Goal: Register for event/course

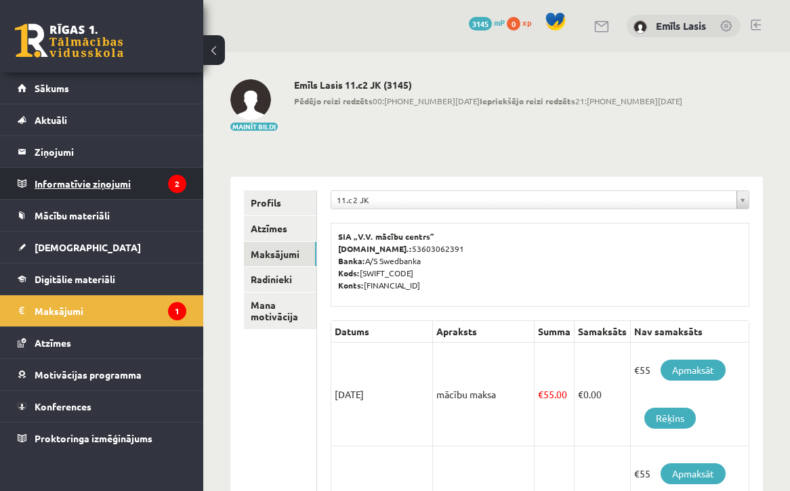
click at [150, 190] on legend "Informatīvie ziņojumi 2" at bounding box center [111, 183] width 152 height 31
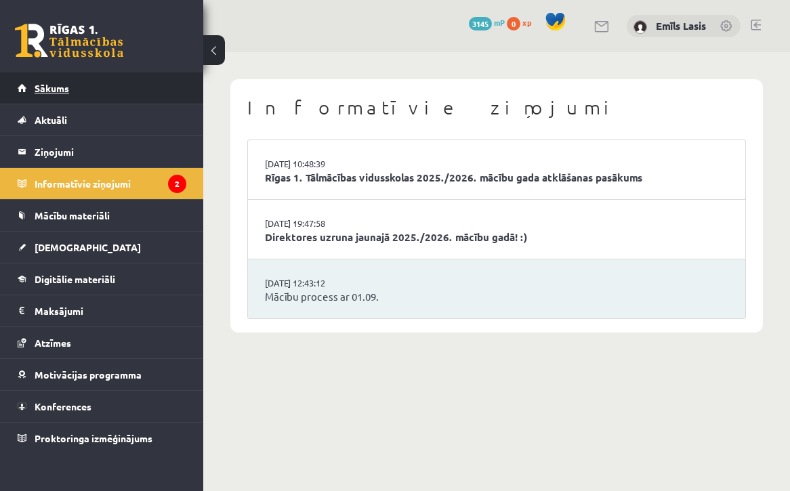
click at [112, 92] on link "Sākums" at bounding box center [102, 87] width 169 height 31
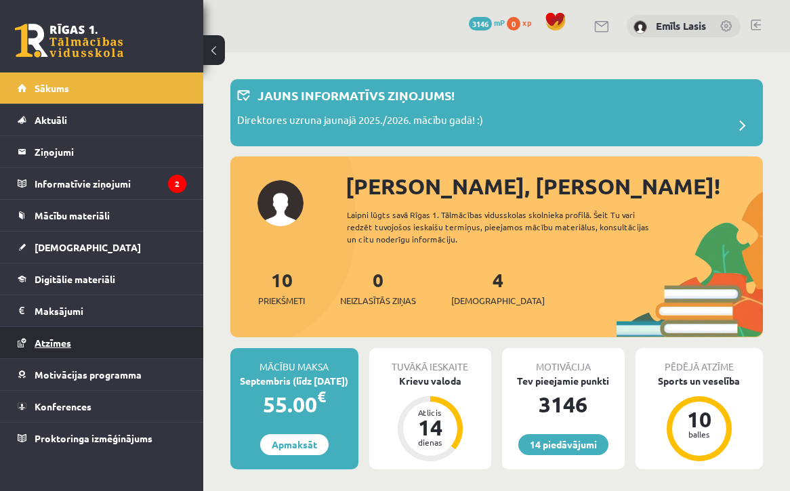
click at [133, 339] on link "Atzīmes" at bounding box center [102, 342] width 169 height 31
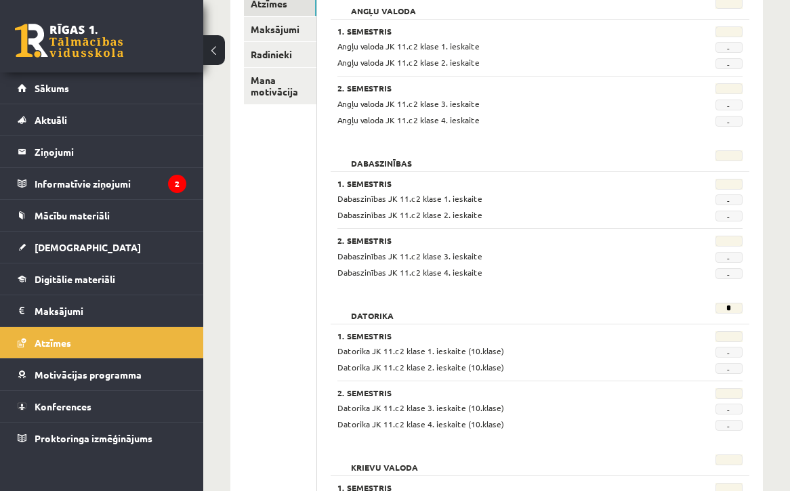
scroll to position [224, 0]
click at [111, 454] on div "14 Dāvanas 3146 mP 0 xp [PERSON_NAME] Sākums Aktuāli Kā mācīties eSKOLĀ Kontakt…" at bounding box center [101, 245] width 203 height 491
click at [123, 409] on link "Konferences" at bounding box center [102, 406] width 169 height 31
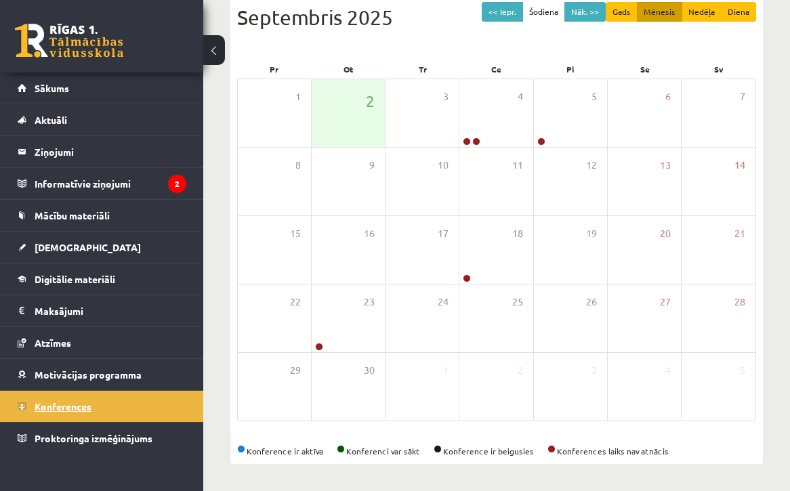
click at [123, 409] on link "Konferences" at bounding box center [102, 406] width 169 height 31
click at [142, 148] on legend "Ziņojumi 0" at bounding box center [111, 151] width 152 height 31
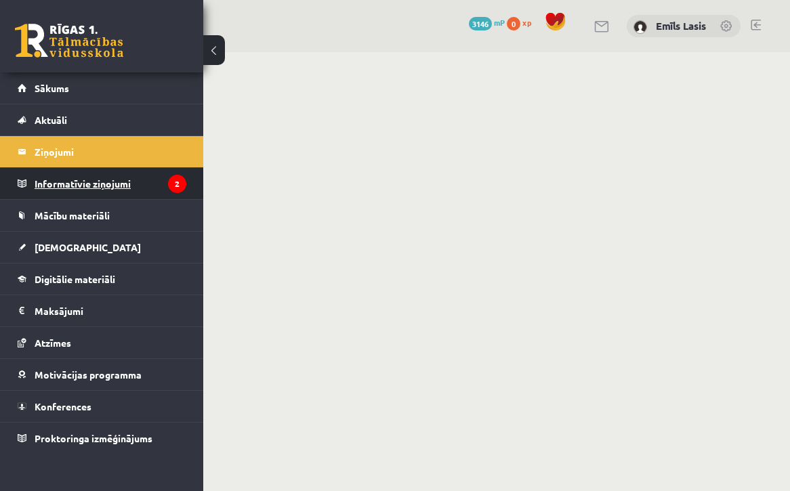
click at [143, 188] on legend "Informatīvie ziņojumi 2" at bounding box center [111, 183] width 152 height 31
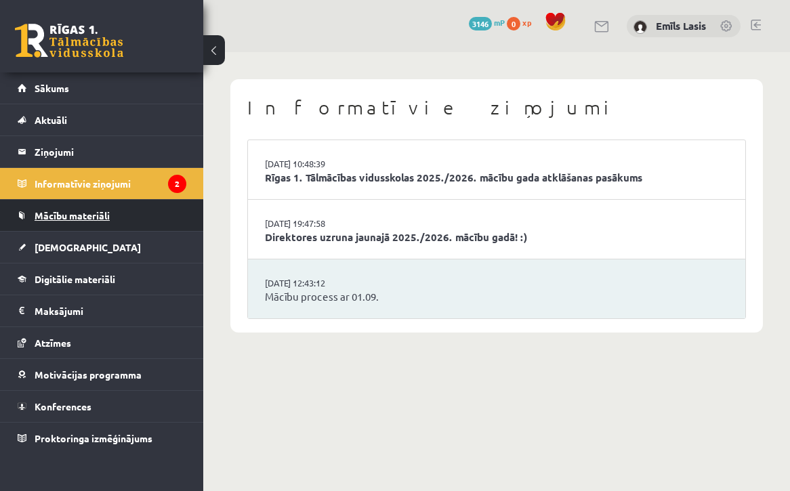
click at [129, 219] on link "Mācību materiāli" at bounding box center [102, 215] width 169 height 31
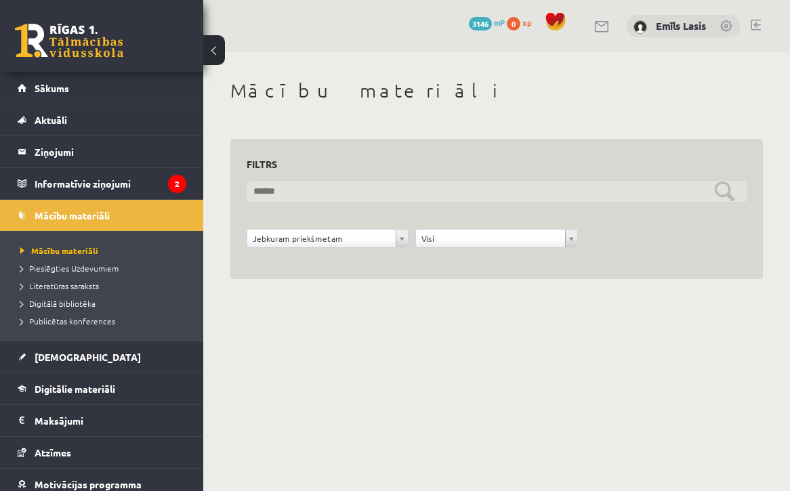
click at [320, 191] on input "text" at bounding box center [497, 191] width 500 height 21
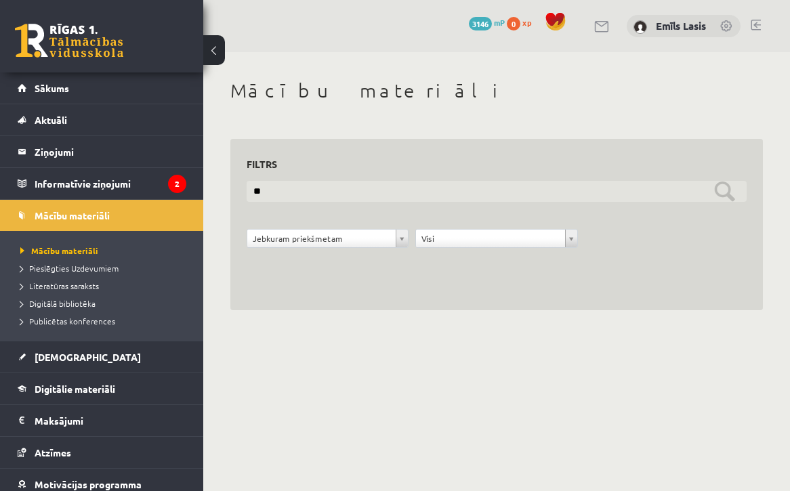
type input "*"
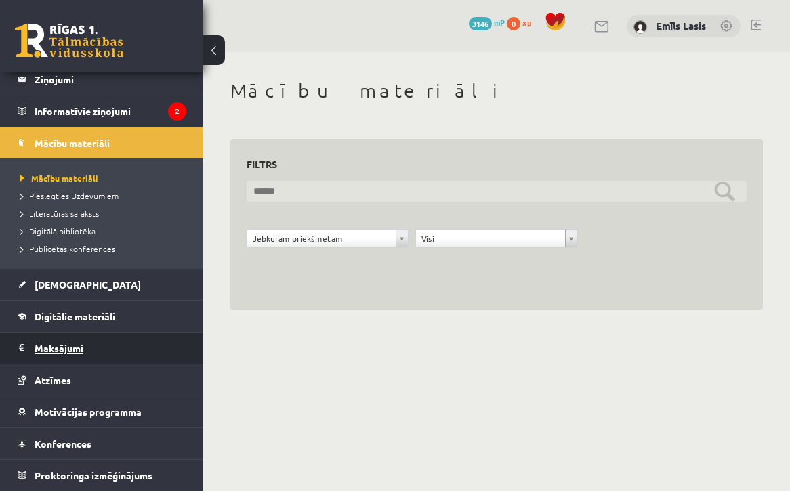
scroll to position [72, 0]
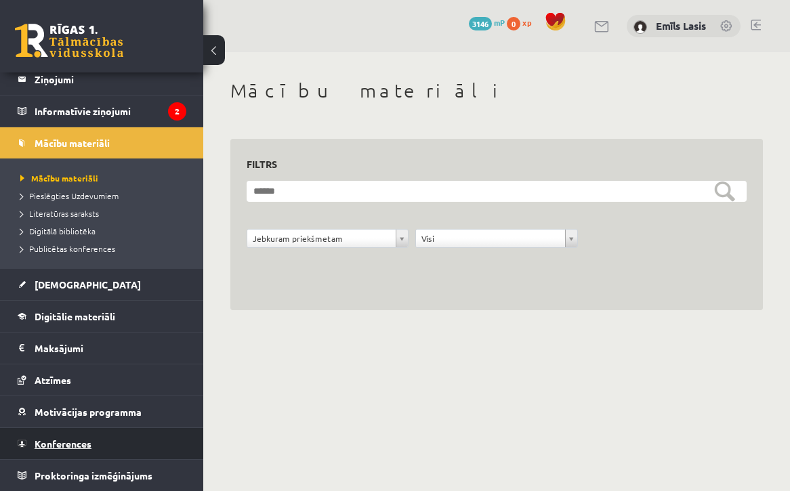
click at [106, 443] on link "Konferences" at bounding box center [102, 443] width 169 height 31
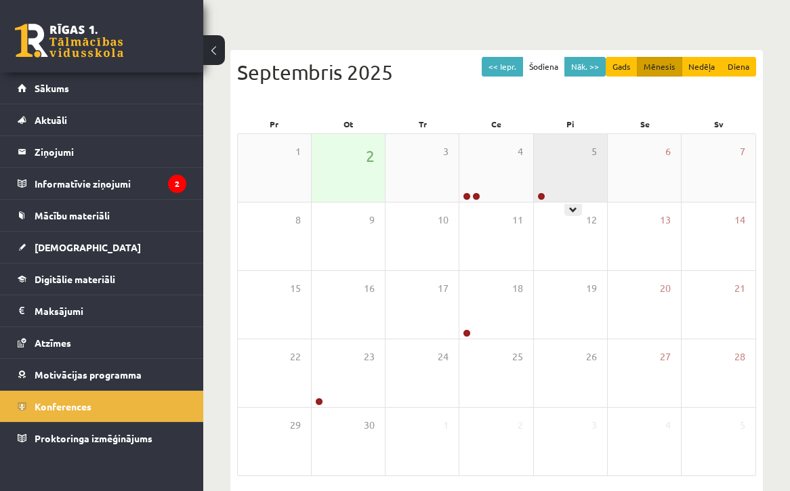
scroll to position [104, 0]
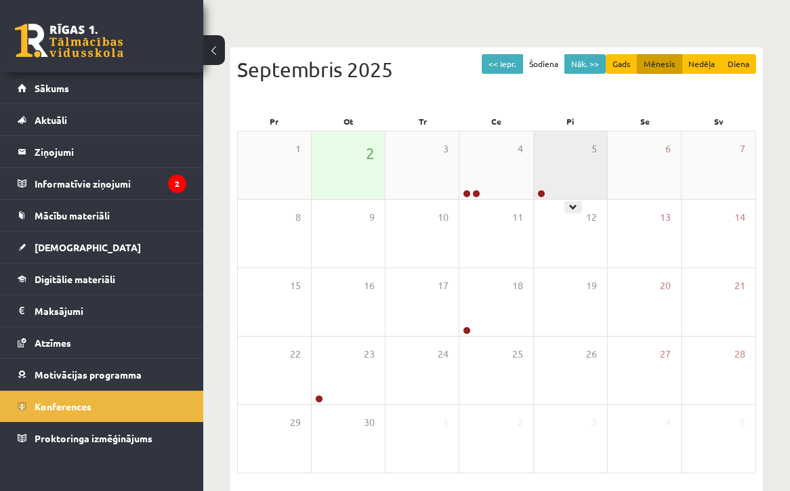
click at [561, 167] on div "5" at bounding box center [570, 165] width 73 height 68
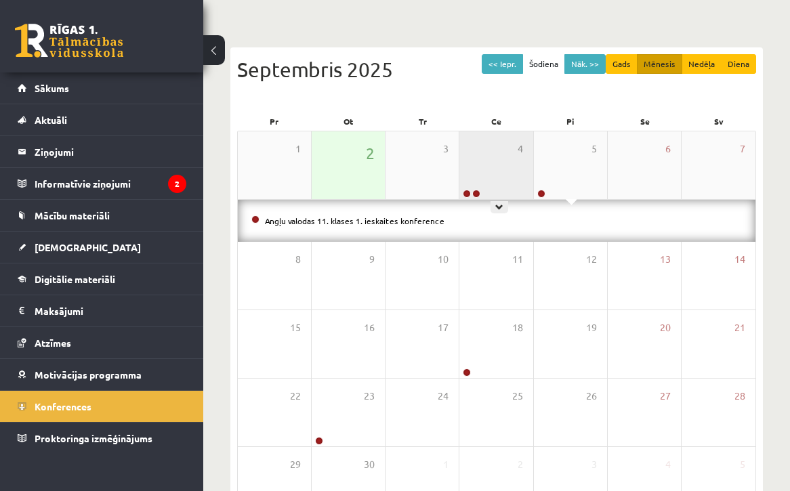
click at [480, 175] on div "4" at bounding box center [495, 165] width 73 height 68
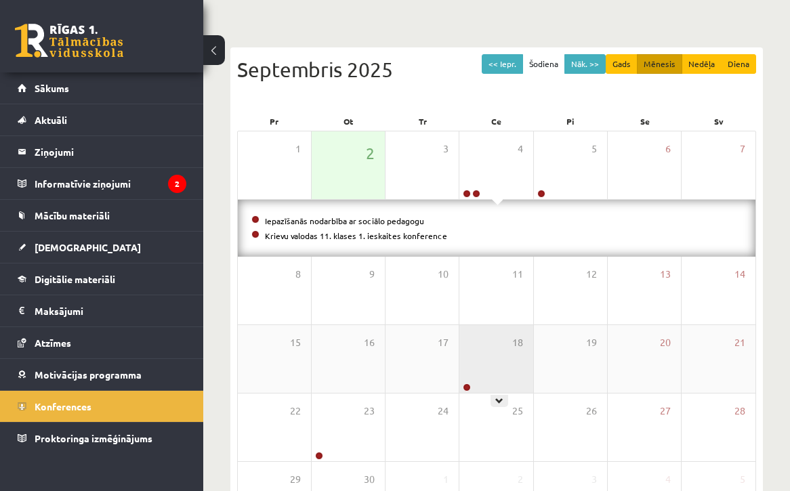
click at [463, 374] on div "18" at bounding box center [495, 359] width 73 height 68
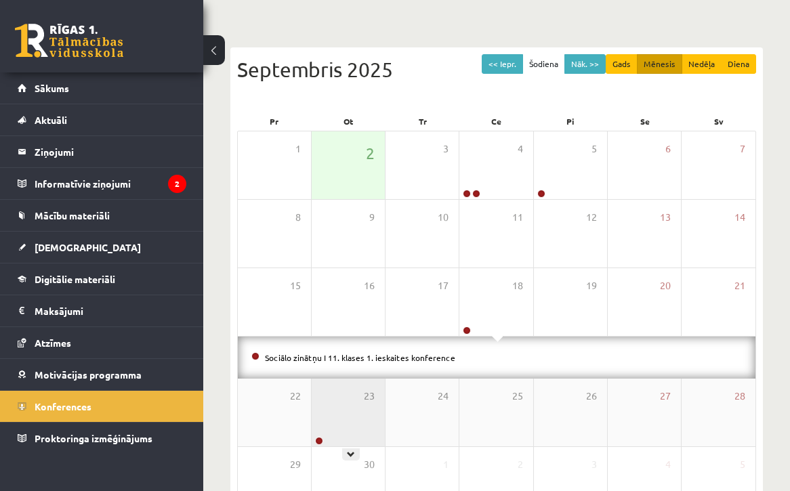
click at [326, 419] on div "23" at bounding box center [348, 413] width 73 height 68
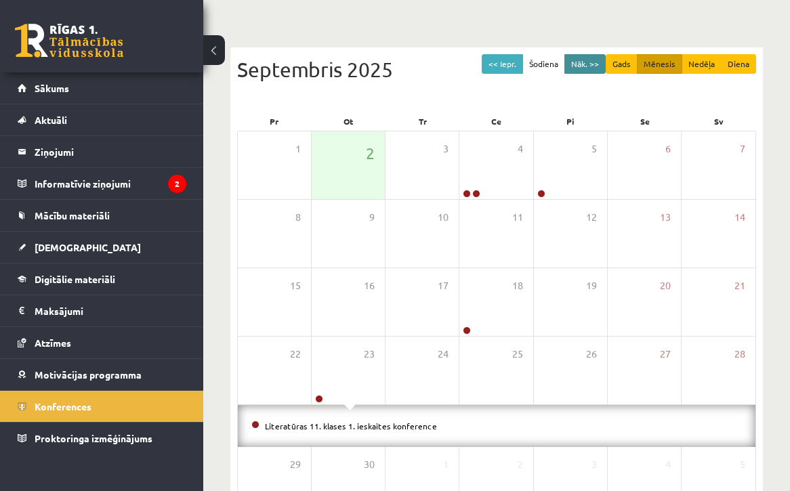
click at [581, 62] on button "Nāk. >>" at bounding box center [584, 64] width 41 height 20
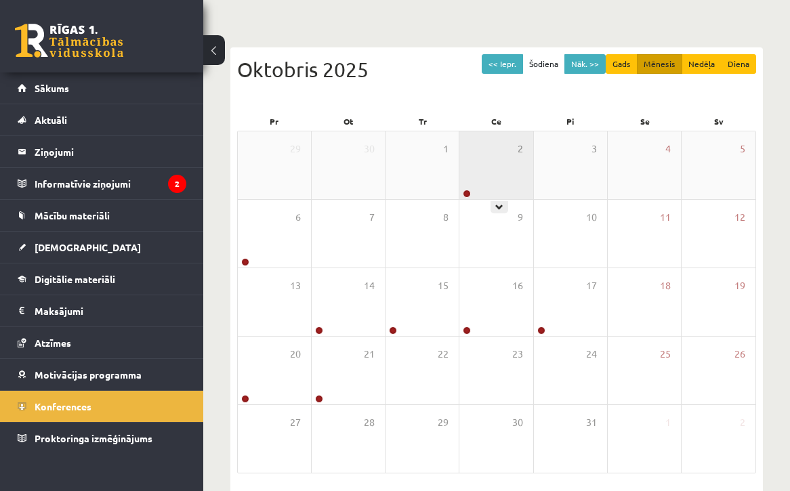
click at [497, 169] on div "2" at bounding box center [495, 165] width 73 height 68
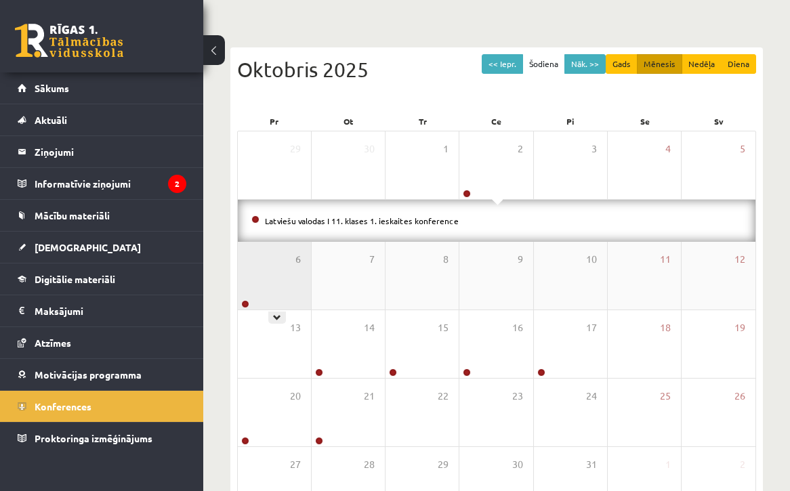
click at [266, 280] on div "6" at bounding box center [274, 276] width 73 height 68
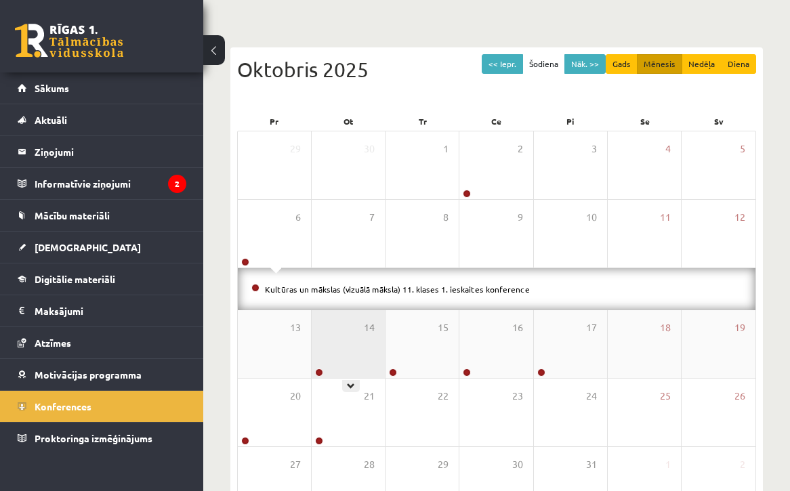
click at [362, 339] on div "14" at bounding box center [348, 344] width 73 height 68
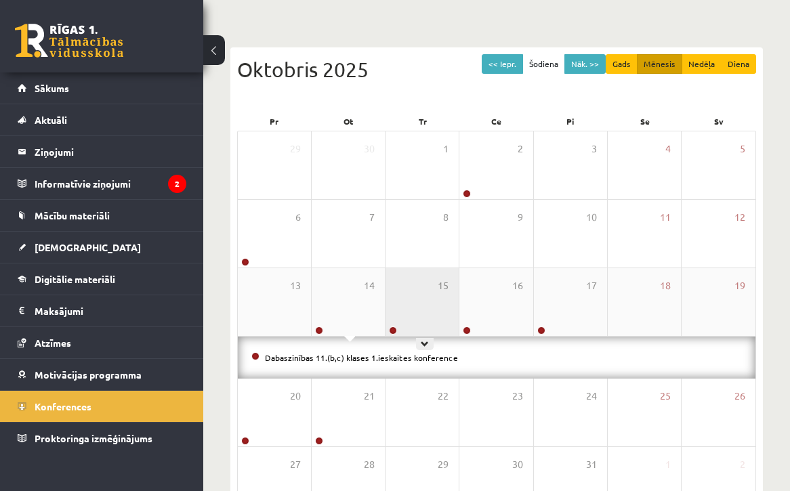
click at [418, 318] on div "15" at bounding box center [422, 302] width 73 height 68
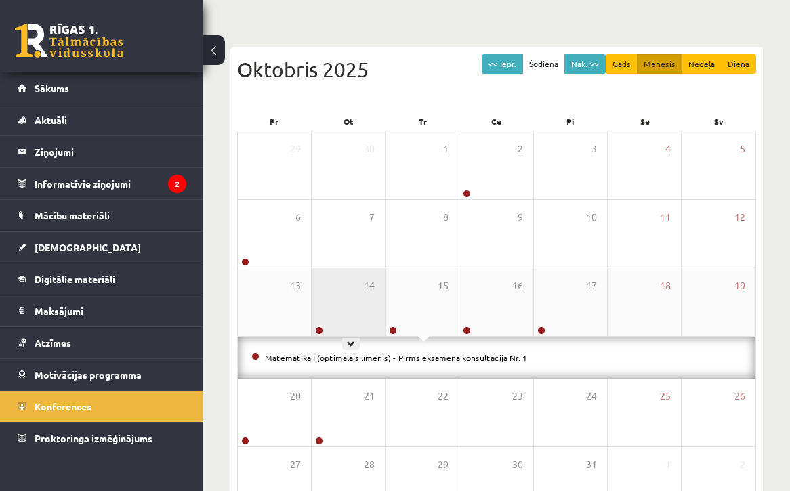
click at [350, 300] on div "14" at bounding box center [348, 302] width 73 height 68
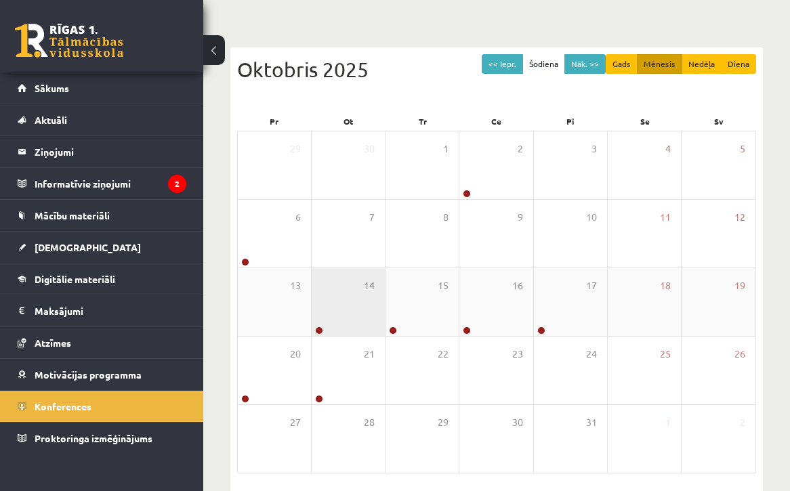
click at [350, 300] on div "14" at bounding box center [348, 302] width 73 height 68
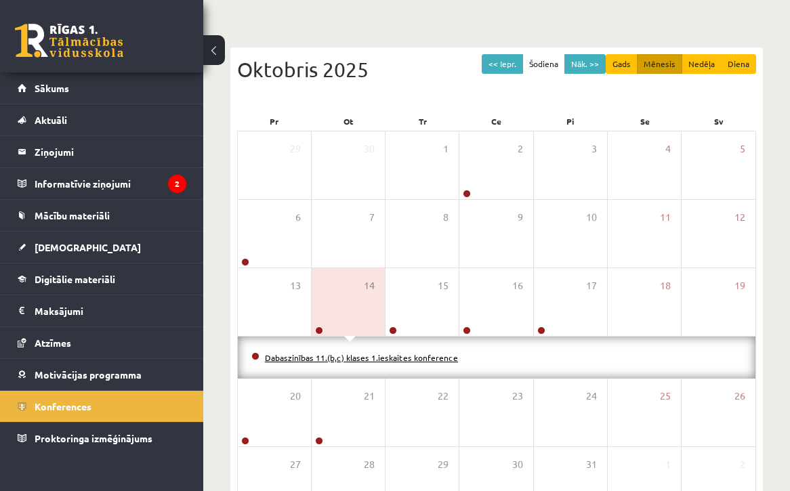
click at [419, 360] on link "Dabaszinības 11.(b,c) klases 1.ieskaites konference" at bounding box center [361, 357] width 193 height 11
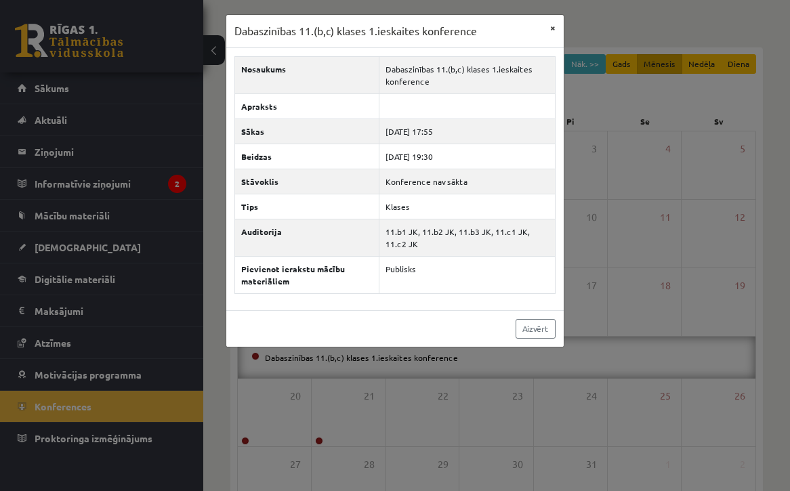
click at [557, 26] on button "×" at bounding box center [553, 28] width 22 height 26
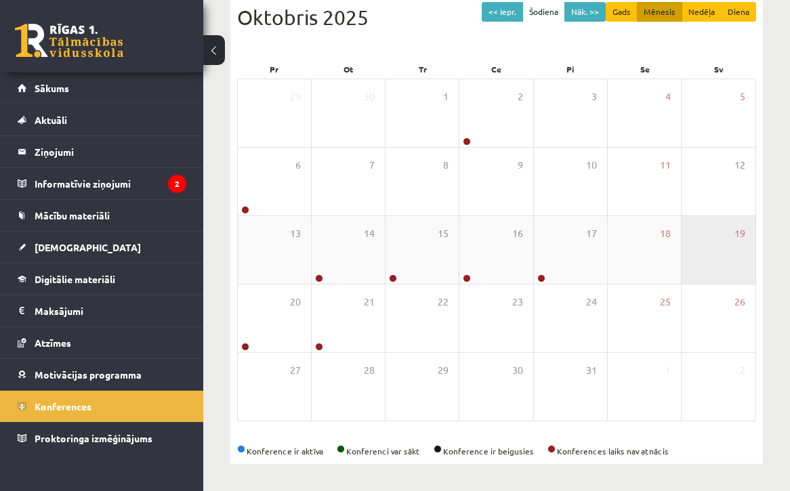
scroll to position [156, 0]
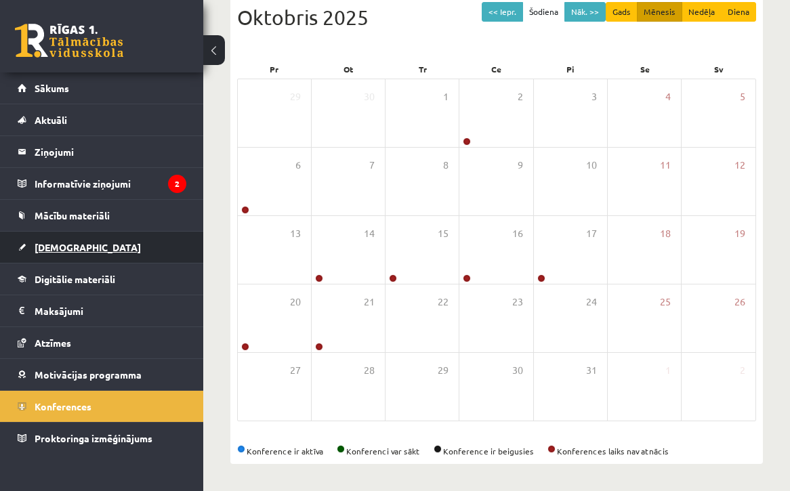
click at [84, 244] on link "[DEMOGRAPHIC_DATA]" at bounding box center [102, 247] width 169 height 31
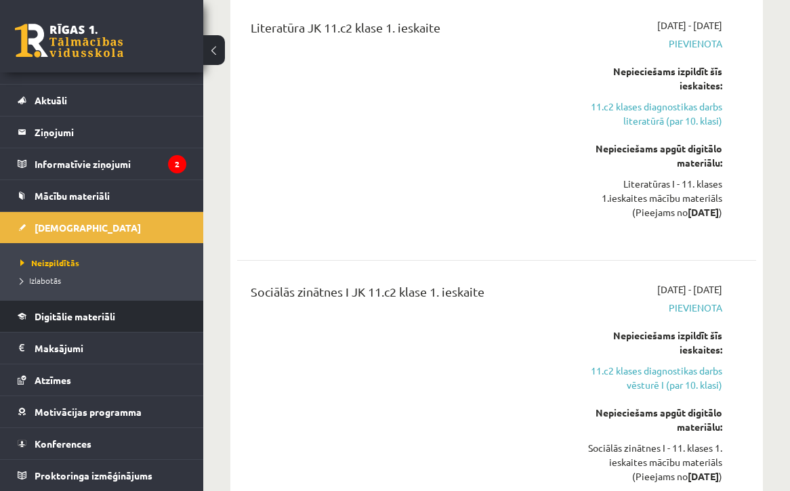
scroll to position [1181, 0]
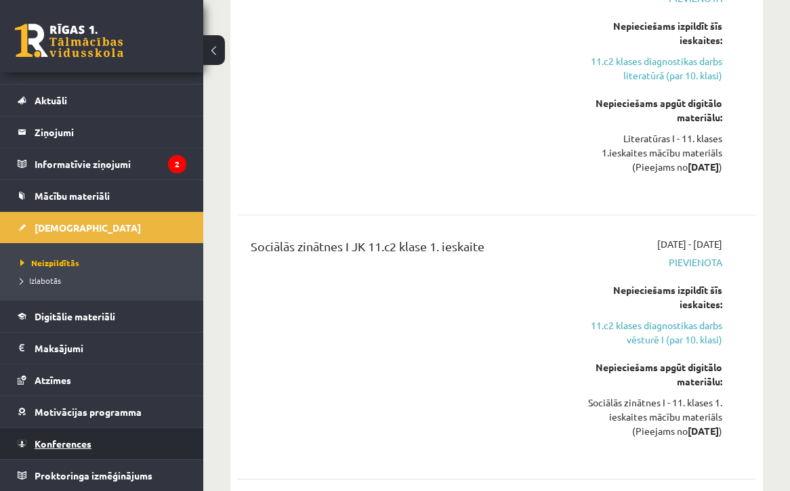
click at [107, 442] on link "Konferences" at bounding box center [102, 443] width 169 height 31
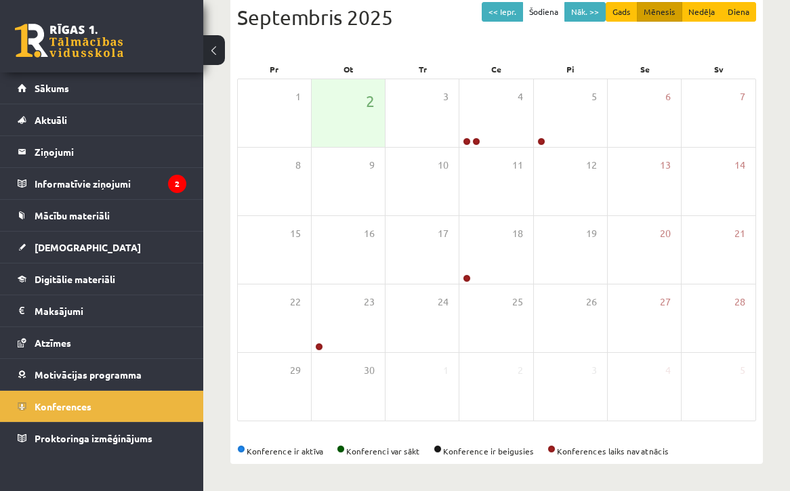
scroll to position [156, 0]
click at [503, 266] on div "18" at bounding box center [495, 250] width 73 height 68
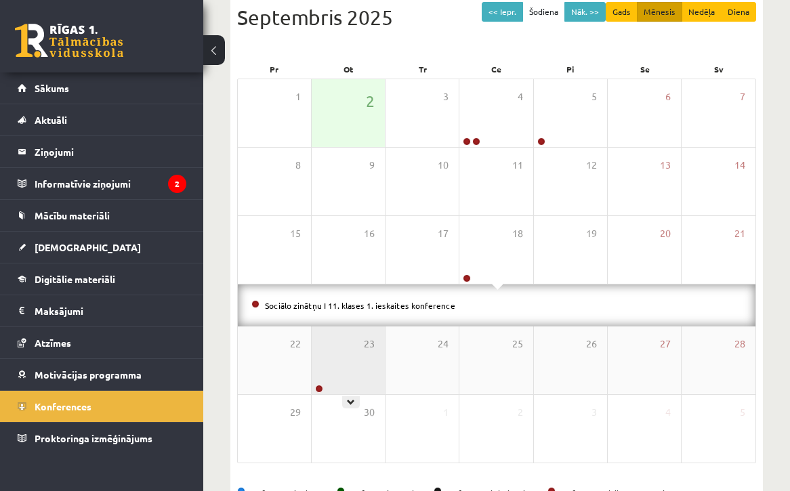
click at [332, 377] on div "23" at bounding box center [348, 361] width 73 height 68
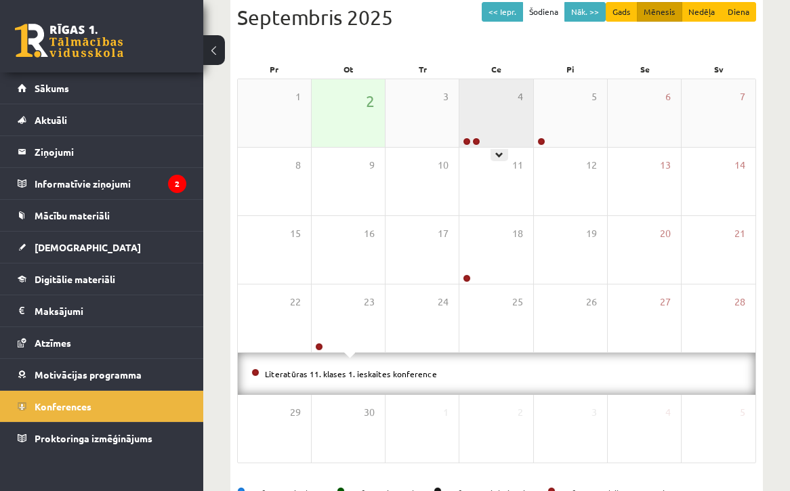
click at [510, 81] on div "4" at bounding box center [495, 113] width 73 height 68
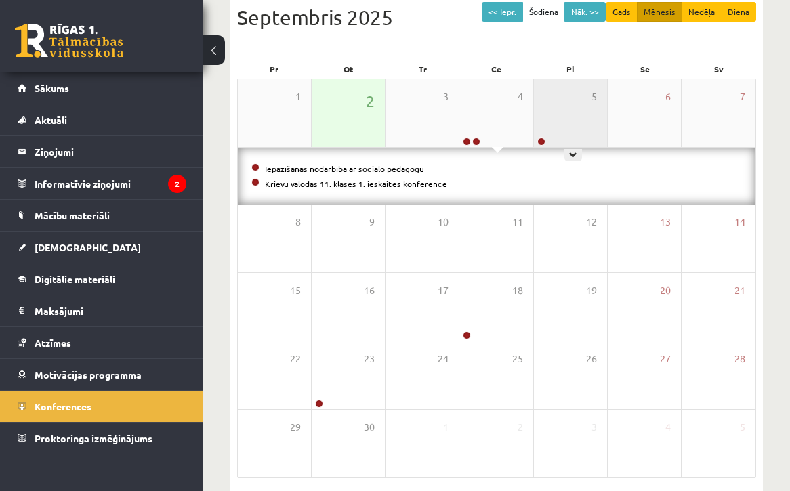
click at [596, 103] on div "5" at bounding box center [570, 113] width 73 height 68
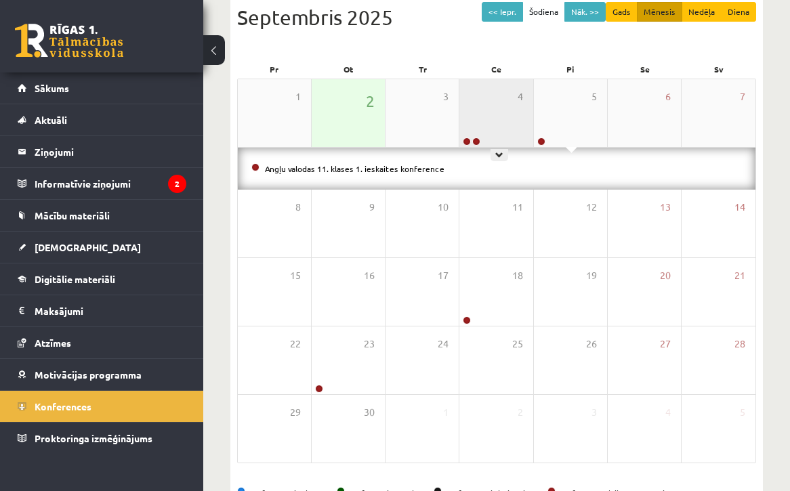
click at [469, 93] on div "4" at bounding box center [495, 113] width 73 height 68
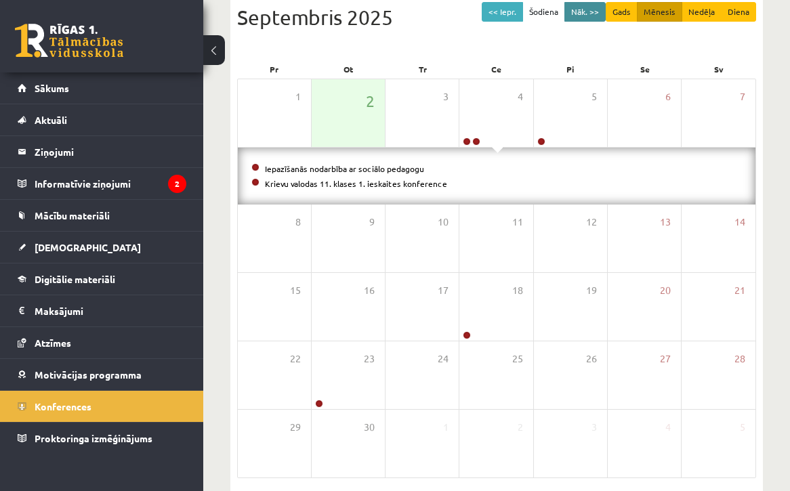
click at [589, 4] on button "Nāk. >>" at bounding box center [584, 12] width 41 height 20
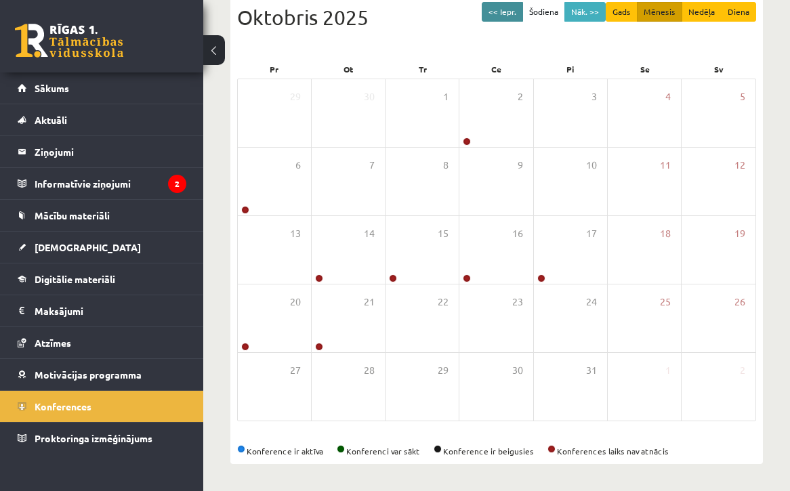
click at [521, 12] on button "<< Iepr." at bounding box center [502, 12] width 41 height 20
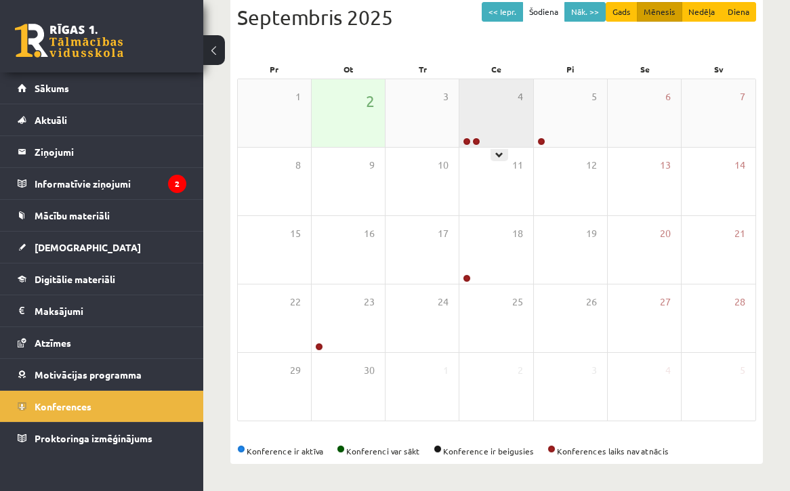
click at [503, 113] on div "4" at bounding box center [495, 113] width 73 height 68
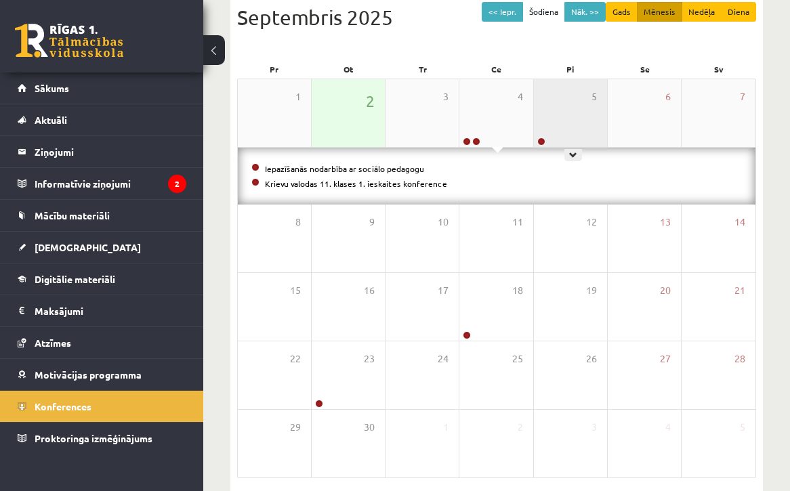
click at [596, 129] on div "5" at bounding box center [570, 113] width 73 height 68
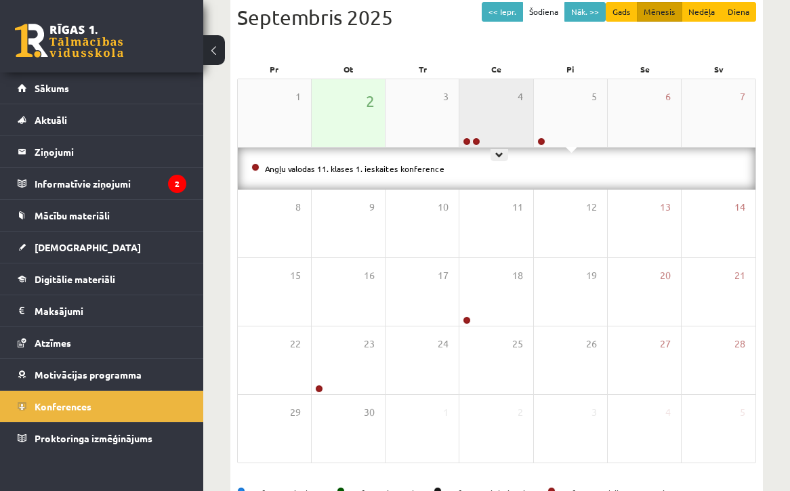
click at [479, 113] on div "4" at bounding box center [495, 113] width 73 height 68
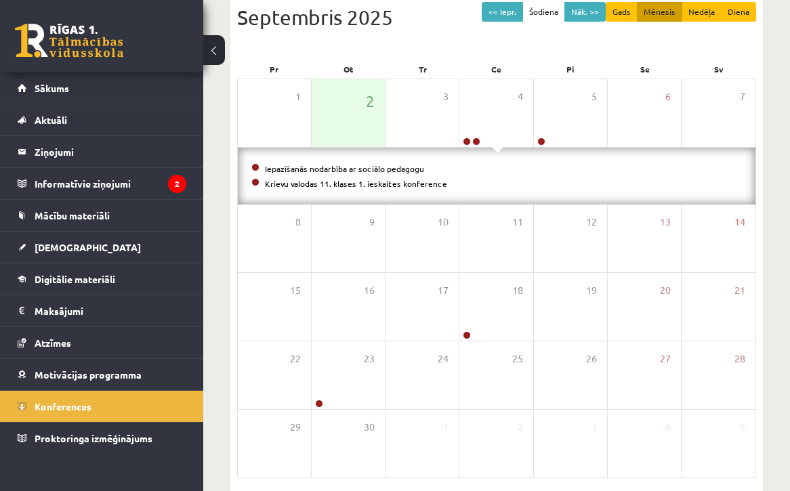
click at [350, 187] on li "Krievu valodas 11. klases 1. ieskaites konference" at bounding box center [496, 183] width 491 height 15
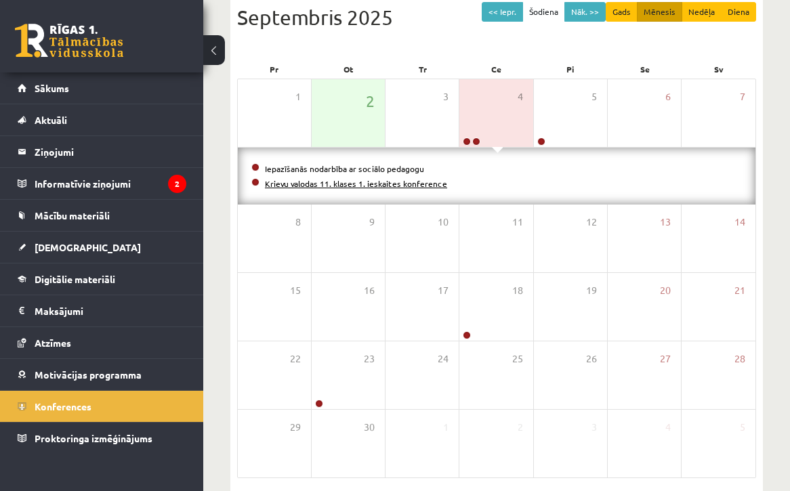
click at [358, 178] on link "Krievu valodas 11. klases 1. ieskaites konference" at bounding box center [356, 183] width 182 height 11
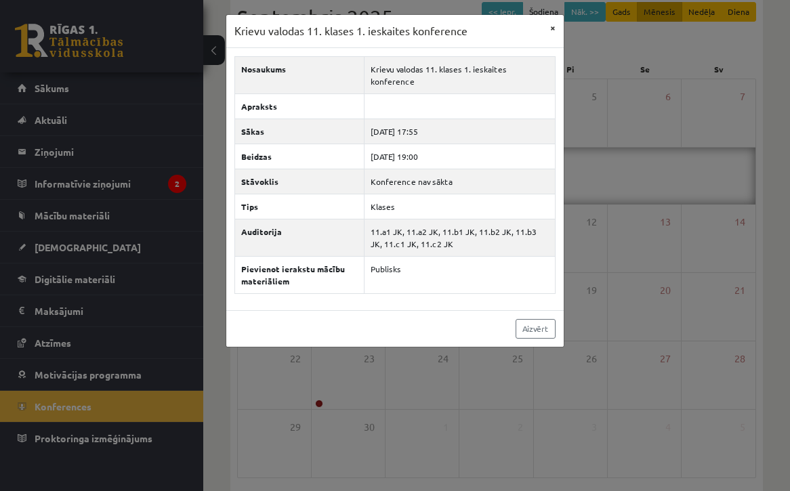
click at [553, 26] on button "×" at bounding box center [553, 28] width 22 height 26
